Goal: Transaction & Acquisition: Purchase product/service

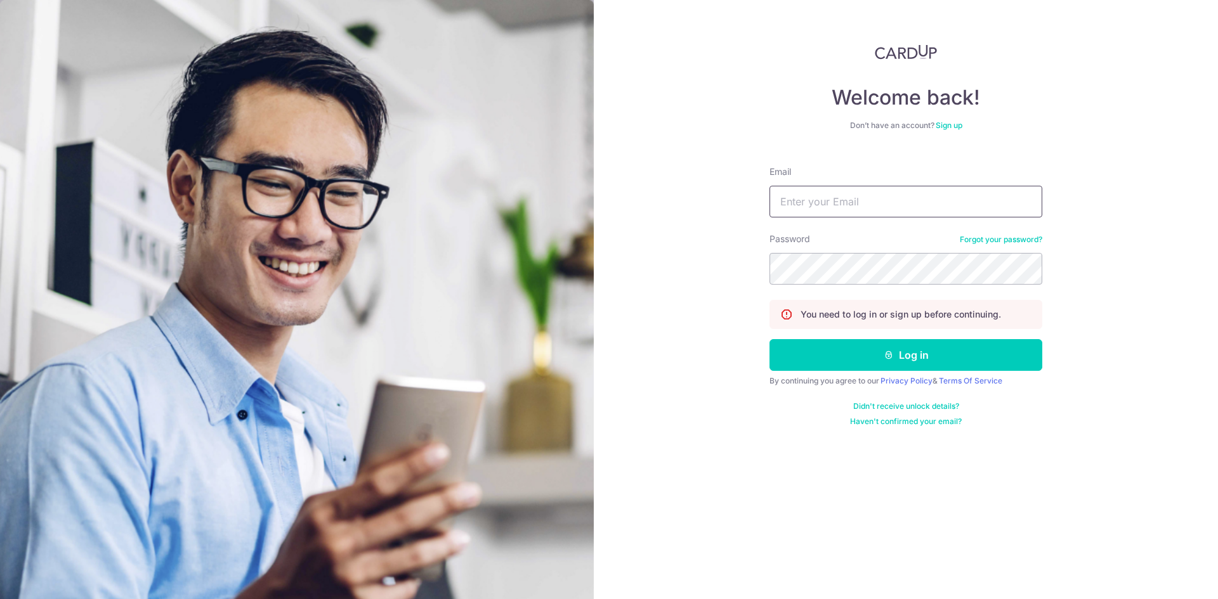
type input "Kaikai_inc@hotmail.com"
click at [769, 339] on button "Log in" at bounding box center [905, 355] width 273 height 32
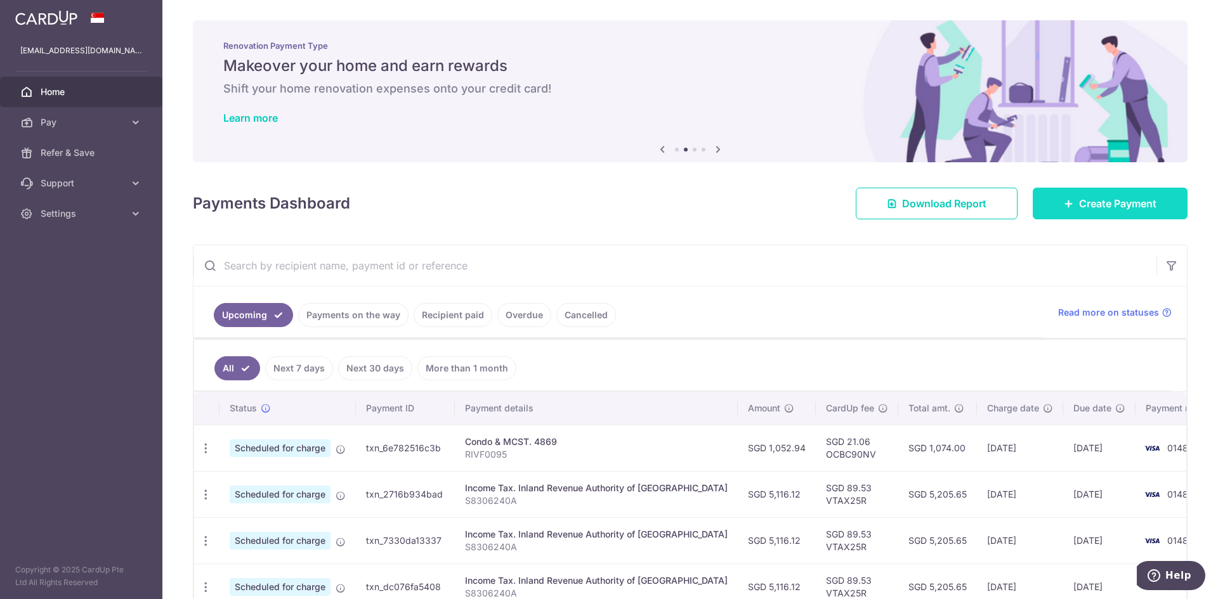
click at [1067, 202] on link "Create Payment" at bounding box center [1109, 204] width 155 height 32
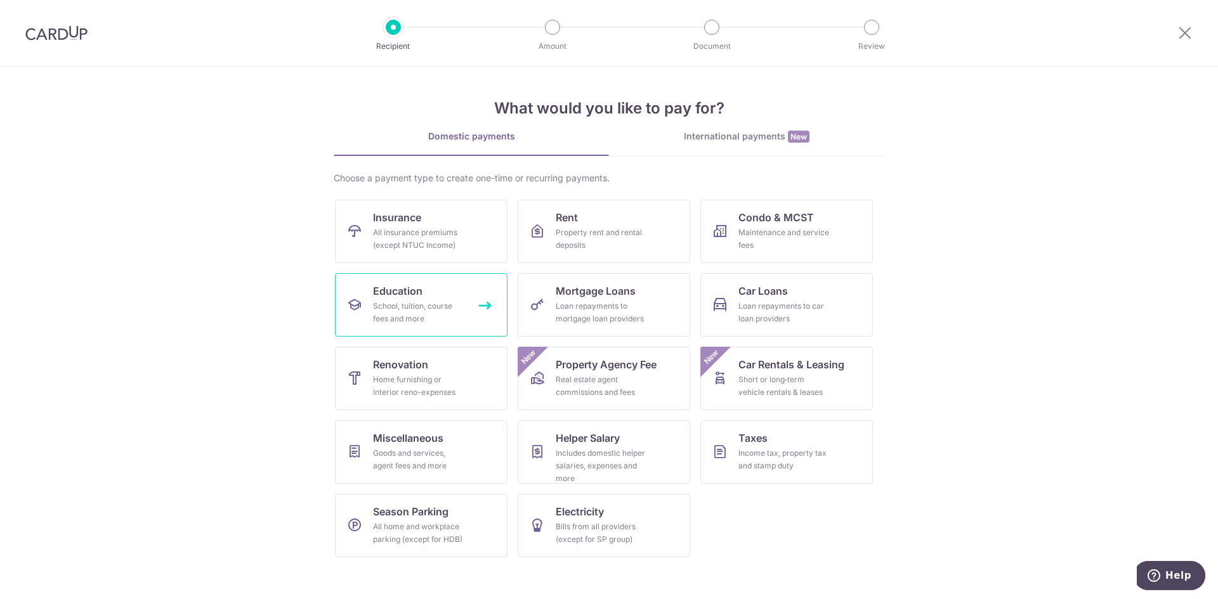
click at [441, 317] on div "School, tuition, course fees and more" at bounding box center [418, 312] width 91 height 25
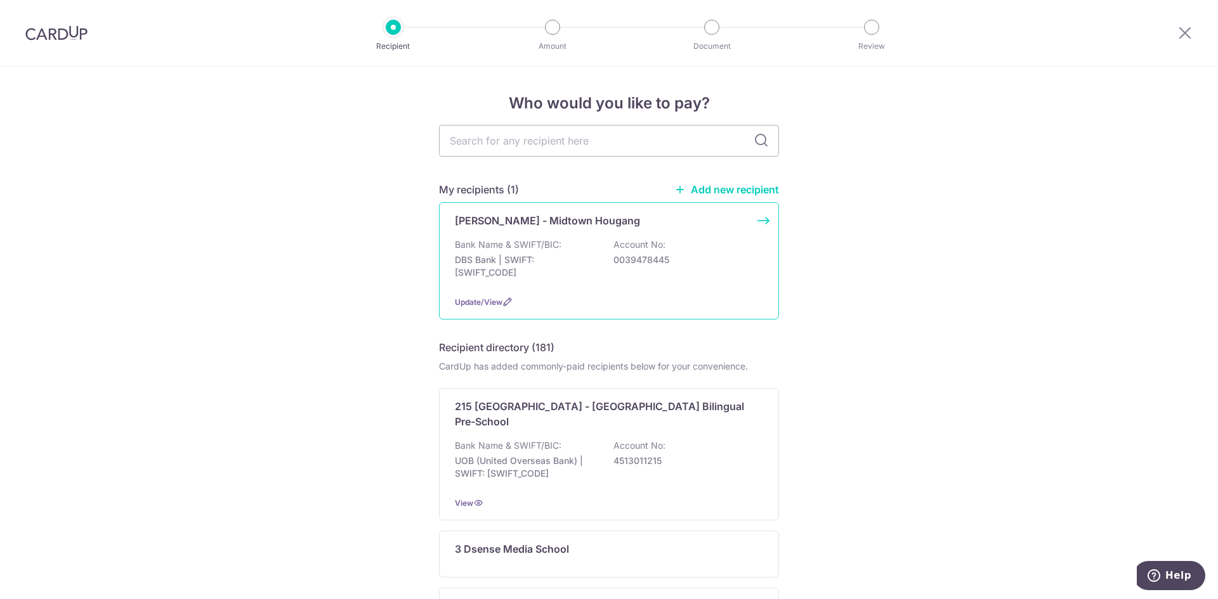
click at [556, 261] on p "DBS Bank | SWIFT: DBSSSGSGXXX" at bounding box center [526, 266] width 142 height 25
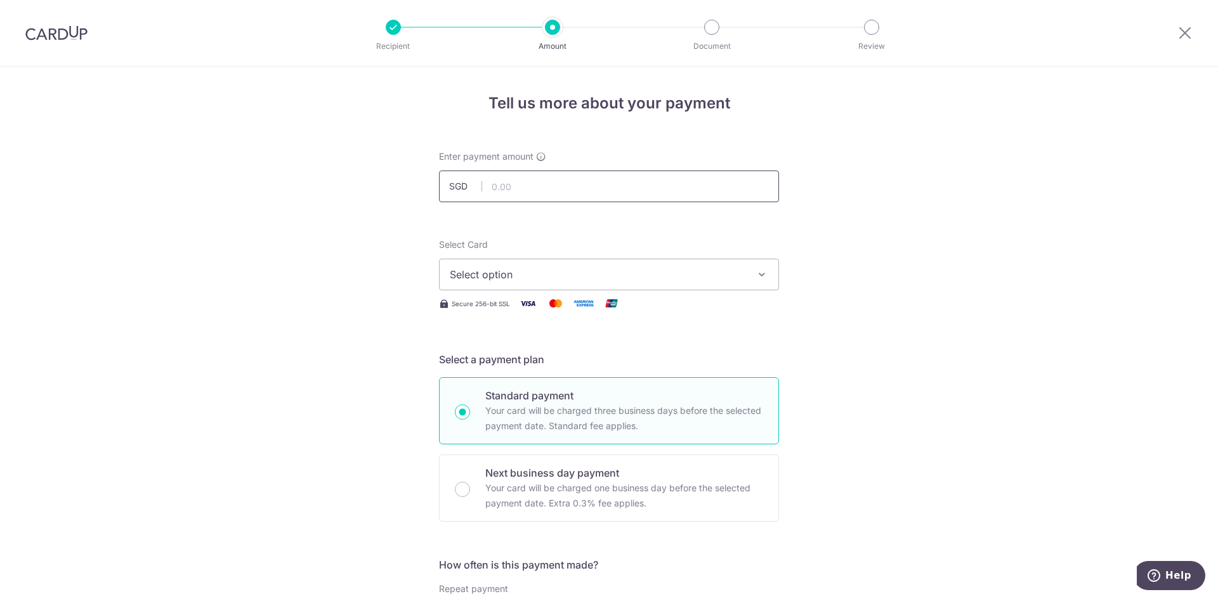
click at [558, 185] on input "text" at bounding box center [609, 187] width 340 height 32
paste input "$1,738.55"
click at [514, 271] on span "Select option" at bounding box center [598, 274] width 296 height 15
type input "1,738.55"
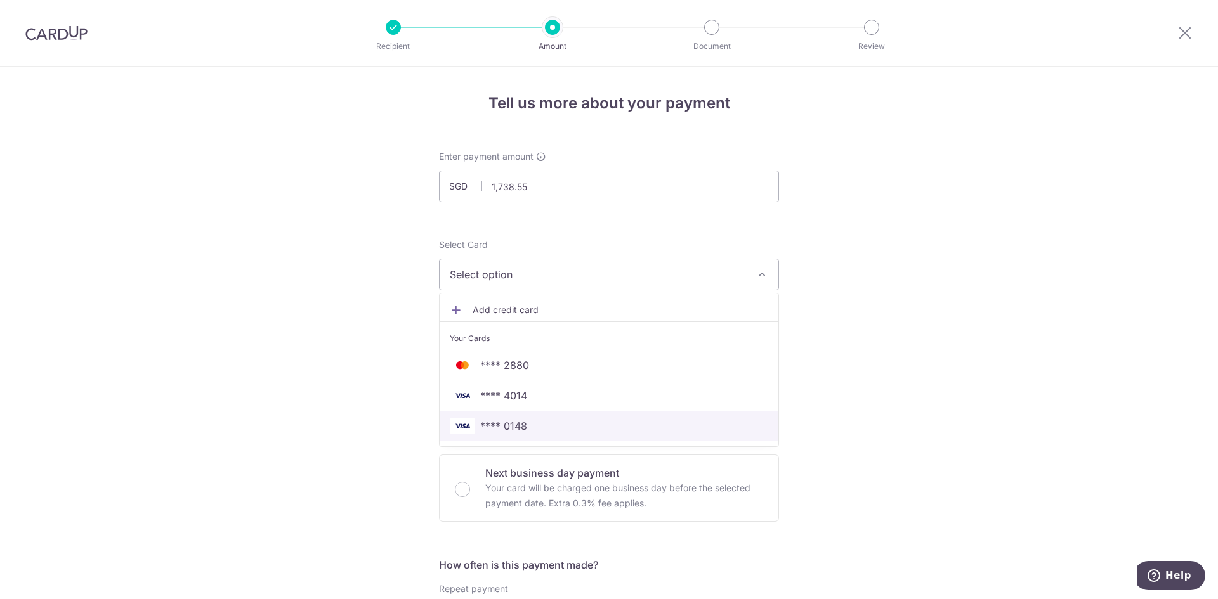
click at [531, 426] on span "**** 0148" at bounding box center [609, 426] width 318 height 15
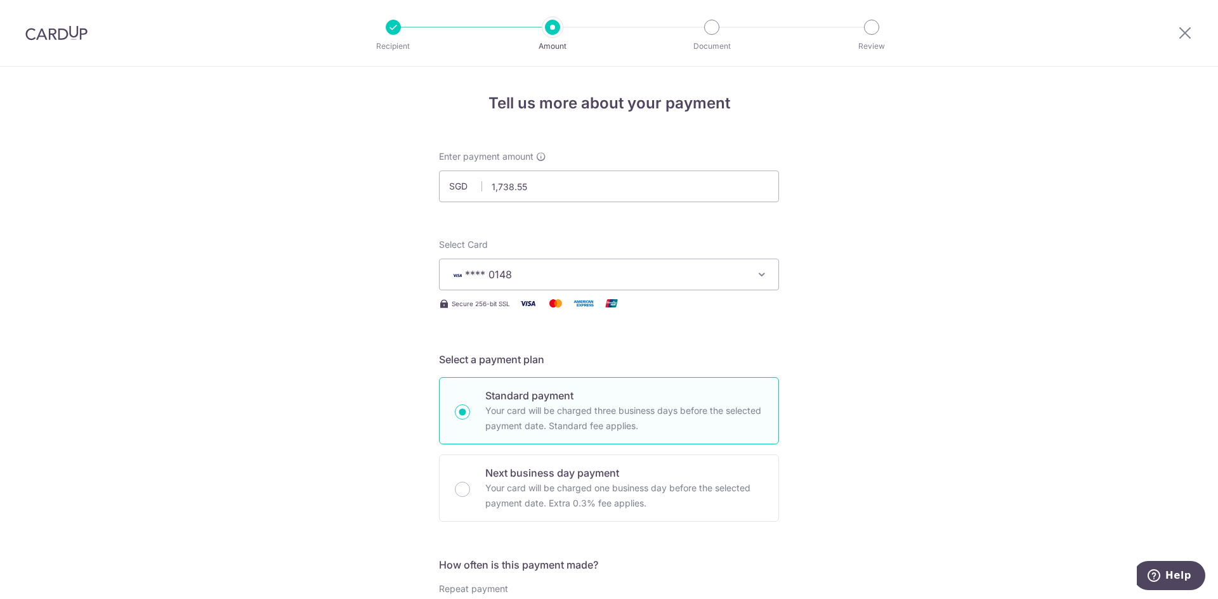
scroll to position [190, 0]
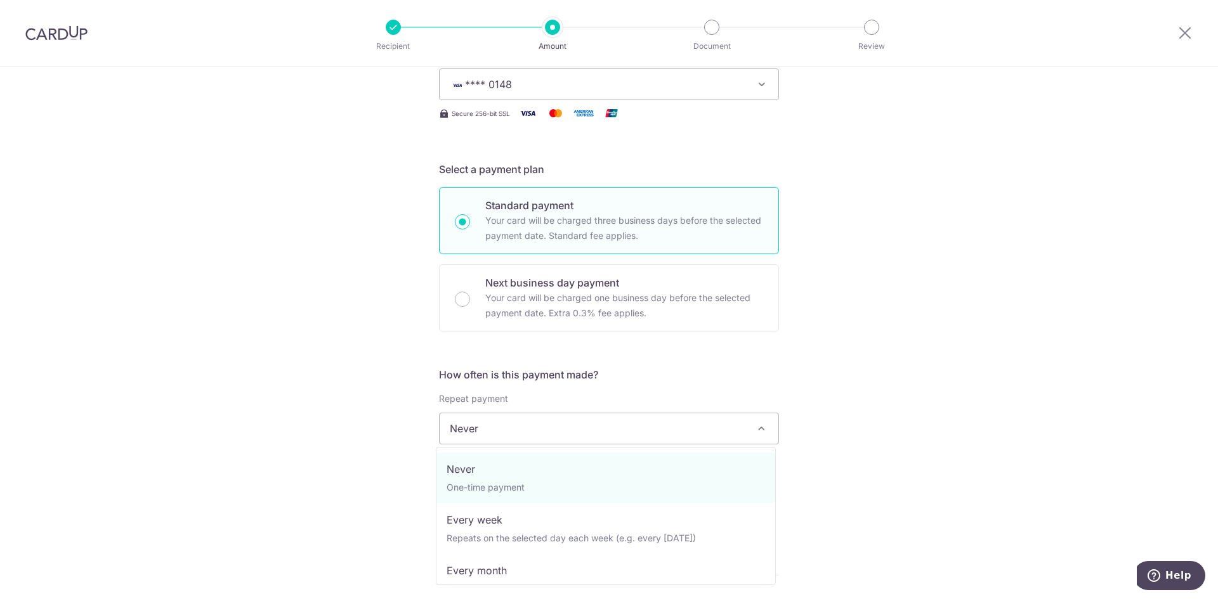
click at [590, 433] on span "Never" at bounding box center [608, 428] width 339 height 30
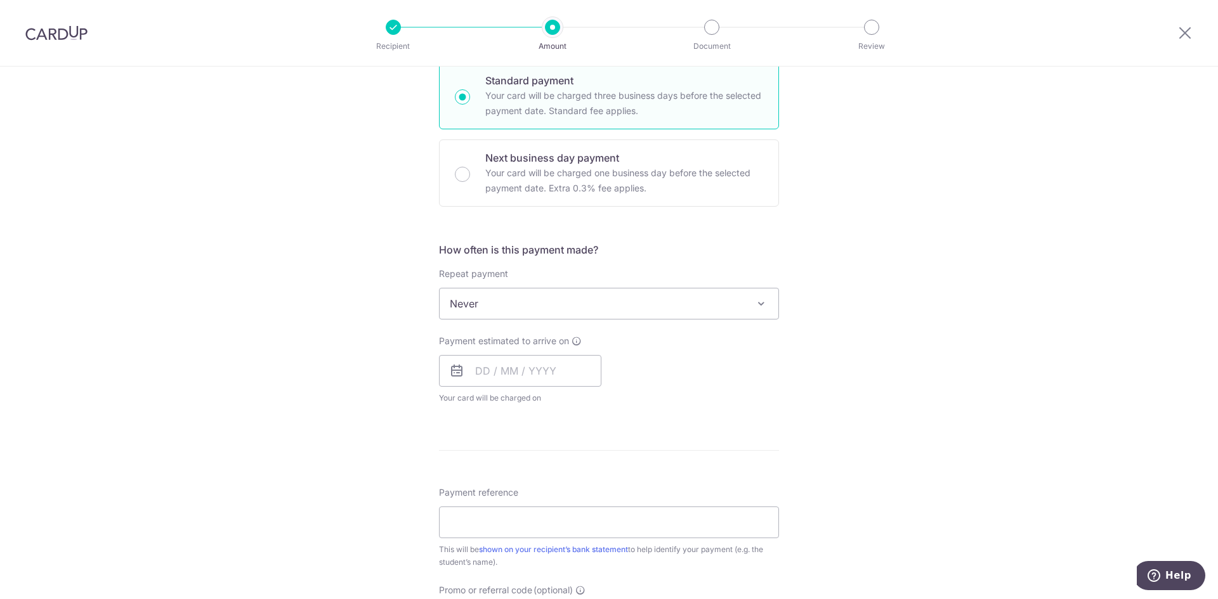
scroll to position [317, 0]
click at [539, 377] on input "text" at bounding box center [520, 369] width 162 height 32
click at [592, 482] on link "10" at bounding box center [592, 484] width 20 height 20
type input "10/10/2025"
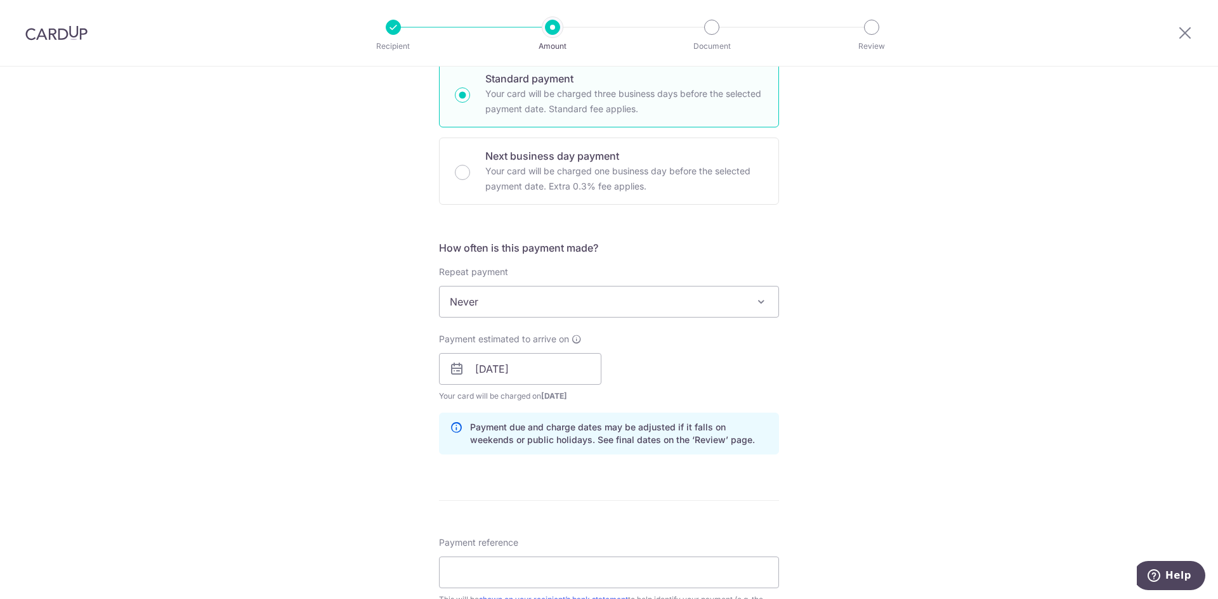
scroll to position [507, 0]
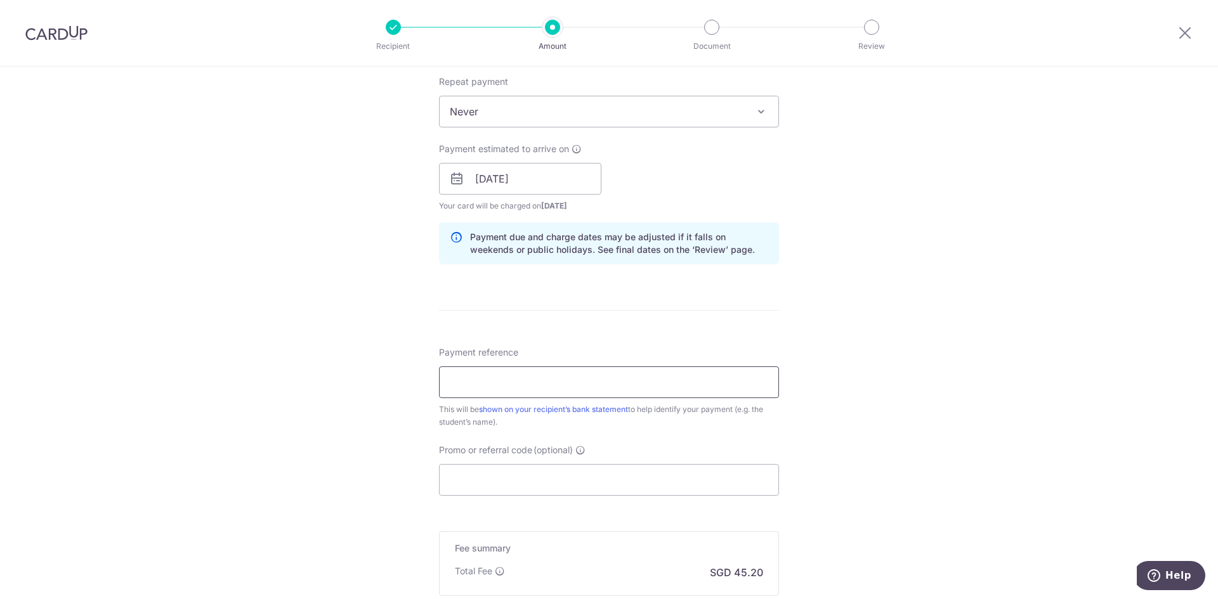
click at [613, 386] on input "Payment reference" at bounding box center [609, 383] width 340 height 32
paste input "COSCO YEO ZHENG EN"
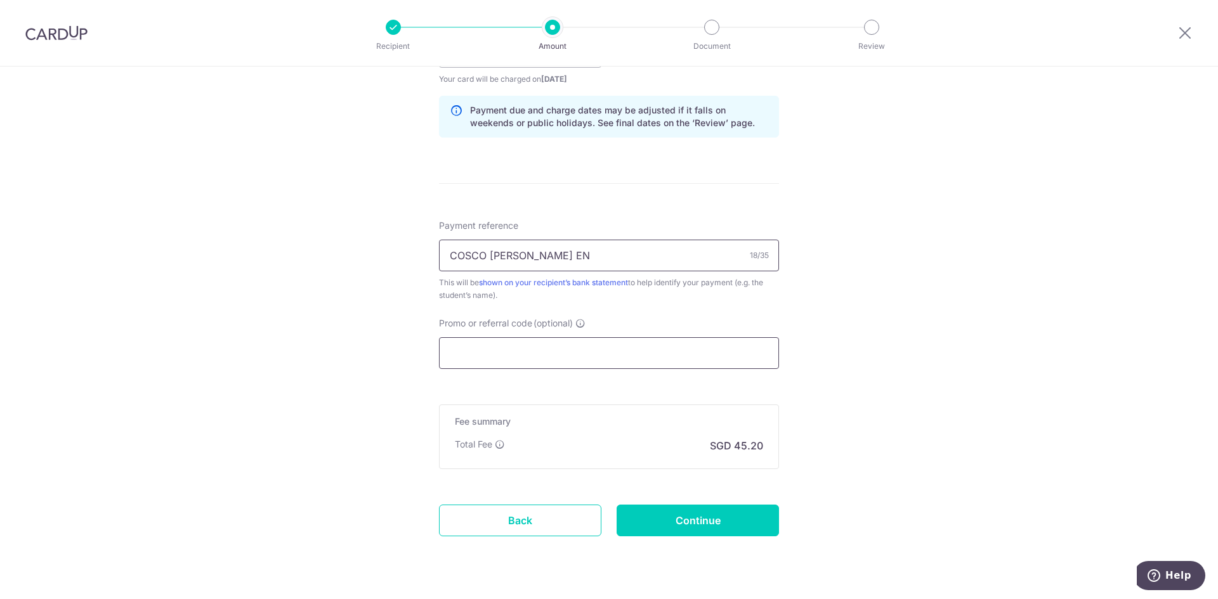
type input "COSCO YEO ZHENG EN"
click at [594, 347] on input "Promo or referral code (optional)" at bounding box center [609, 353] width 340 height 32
paste input "OCBC90NV"
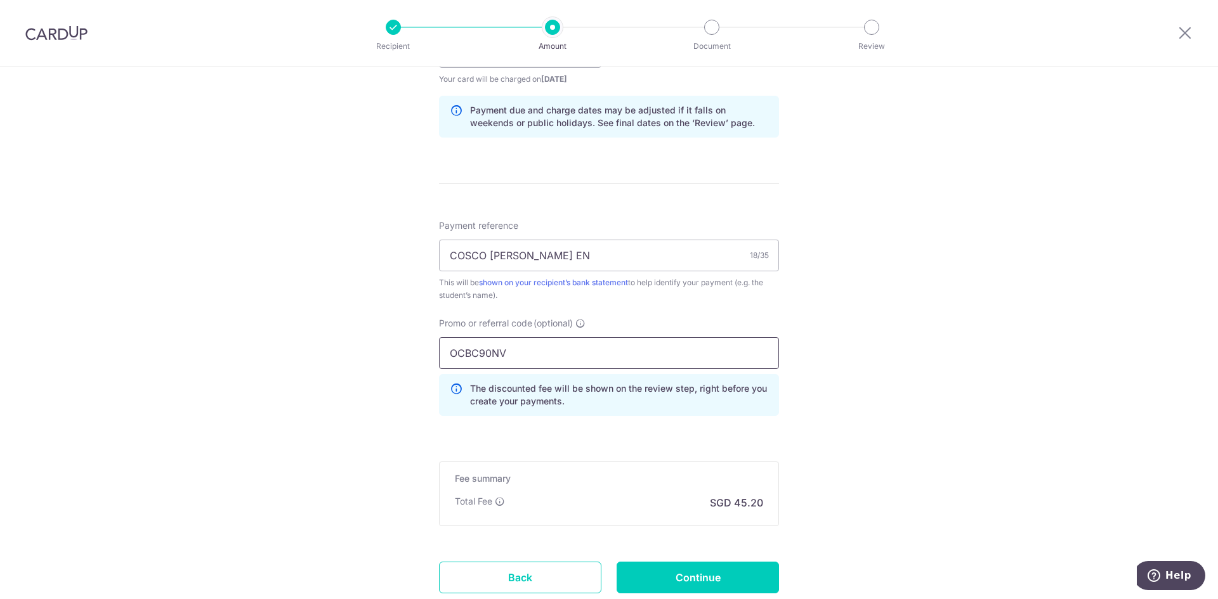
type input "OCBC90NV"
click at [677, 322] on div "Promo or referral code (optional) OCBC90NV The discounted fee will be shown on …" at bounding box center [609, 366] width 340 height 99
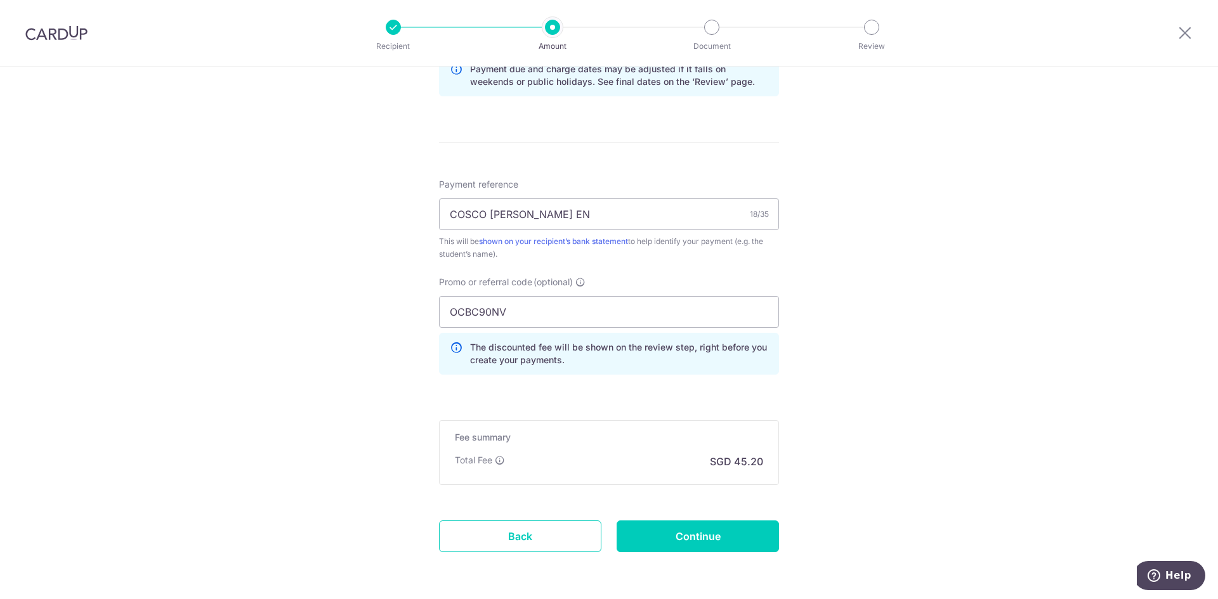
scroll to position [698, 0]
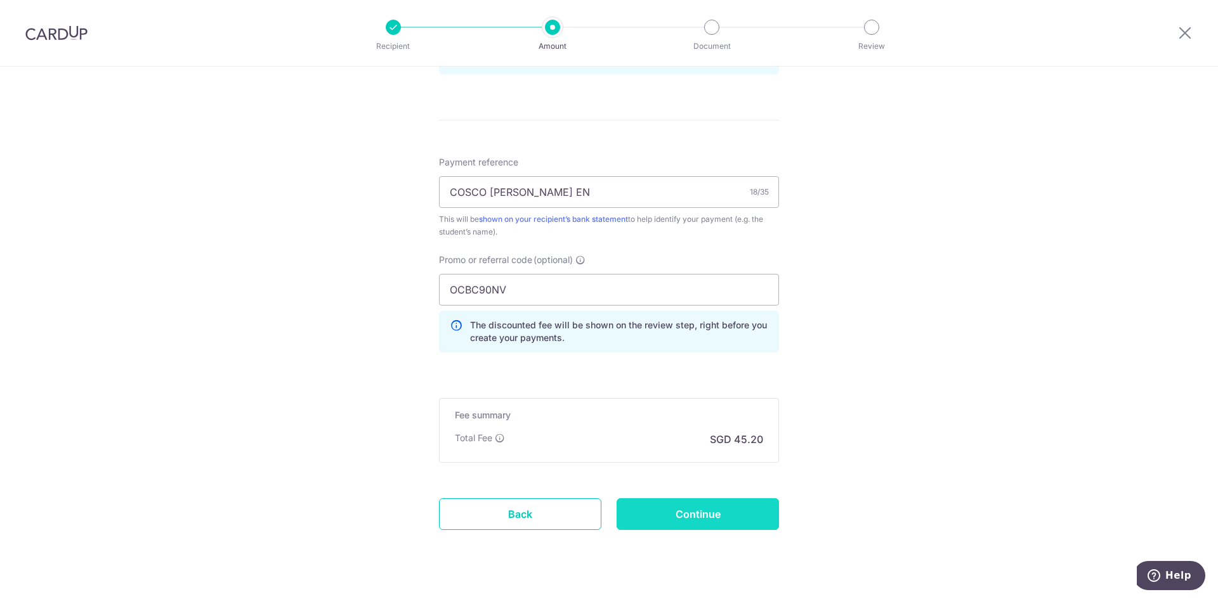
click at [669, 512] on input "Continue" at bounding box center [697, 514] width 162 height 32
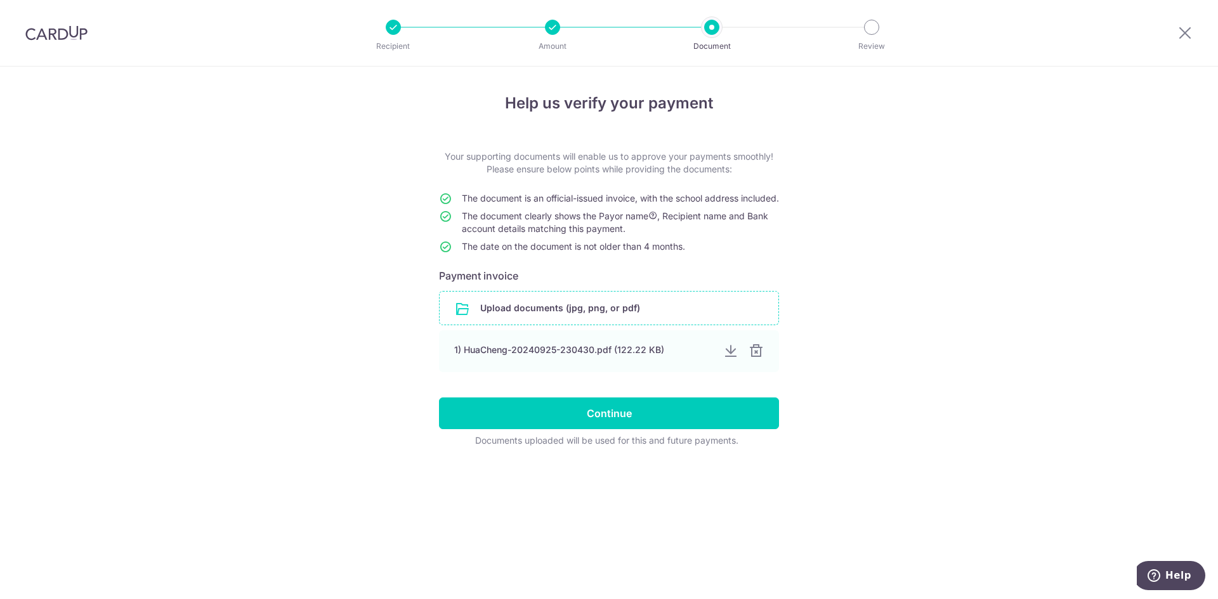
click at [604, 321] on input "file" at bounding box center [608, 308] width 339 height 33
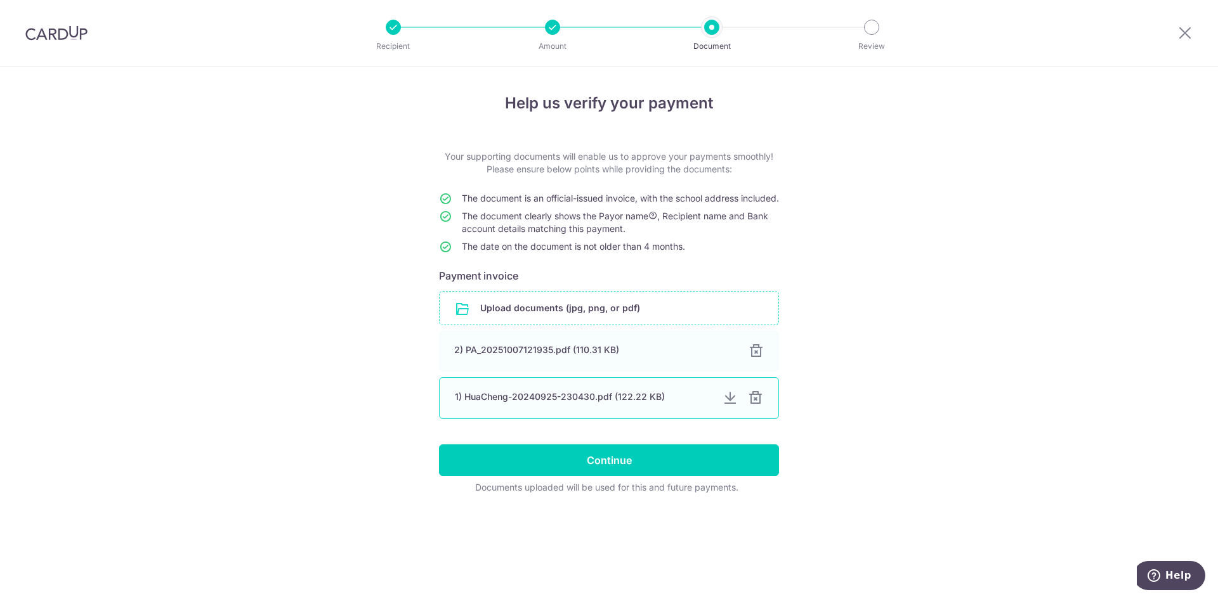
click at [757, 406] on div at bounding box center [755, 398] width 15 height 15
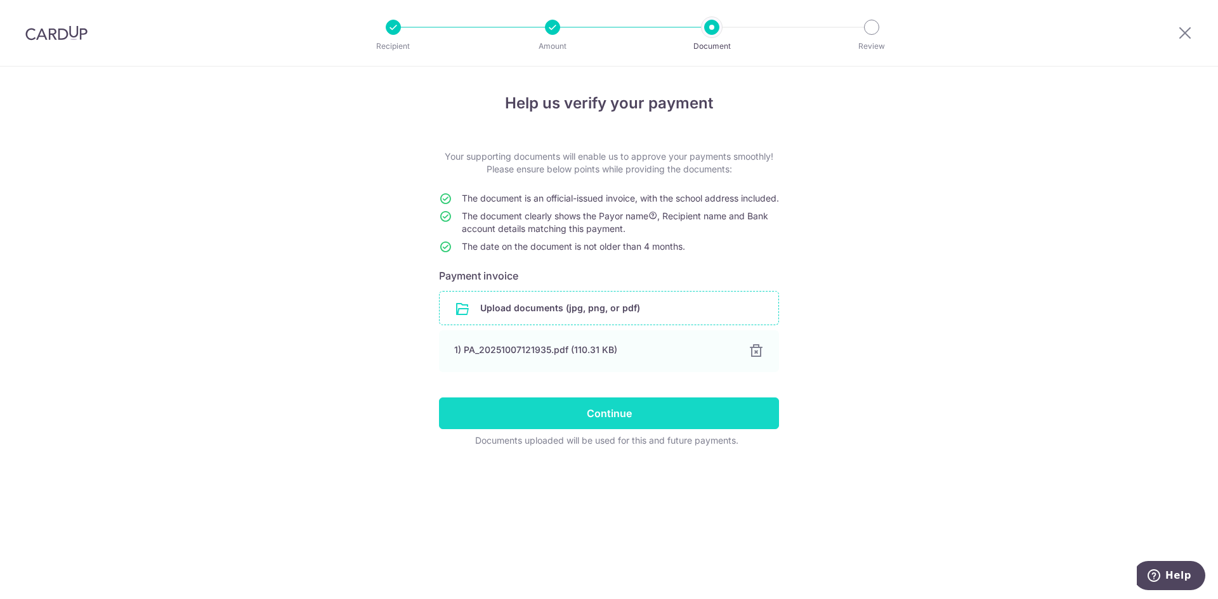
click at [652, 425] on input "Continue" at bounding box center [609, 414] width 340 height 32
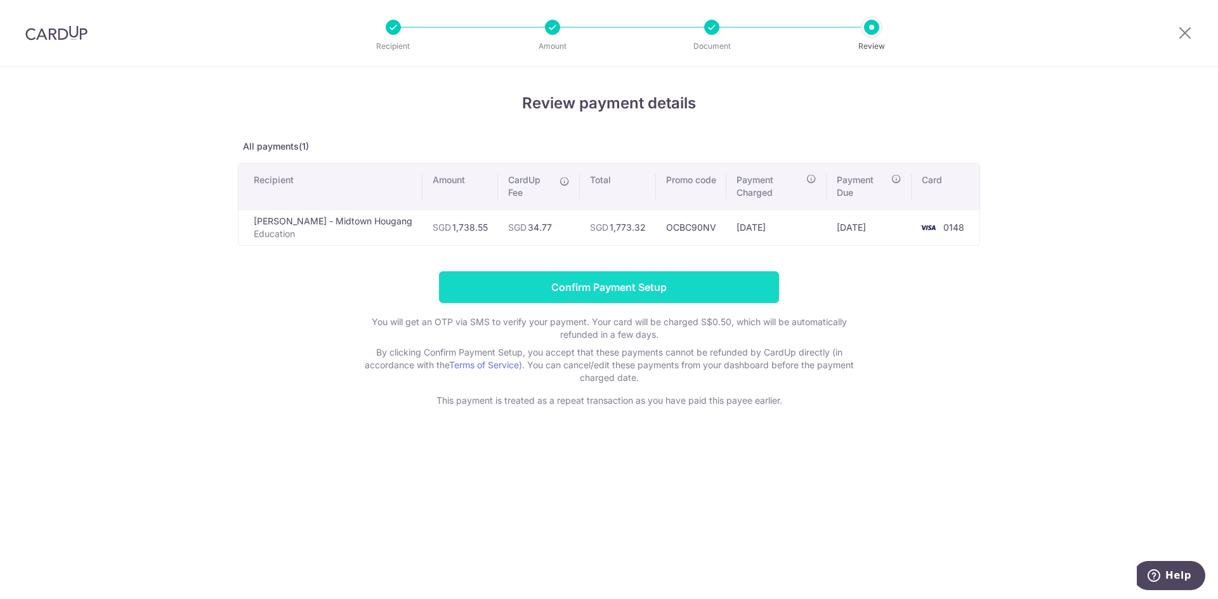
click at [650, 282] on input "Confirm Payment Setup" at bounding box center [609, 287] width 340 height 32
